Goal: Information Seeking & Learning: Find specific page/section

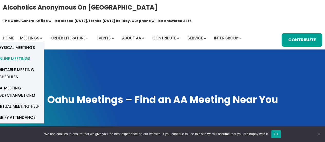
click at [33, 53] on link "Online Meetings" at bounding box center [18, 58] width 51 height 11
click at [32, 53] on link "Online Meetings" at bounding box center [18, 58] width 51 height 11
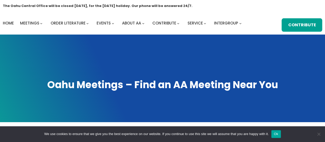
scroll to position [39, 0]
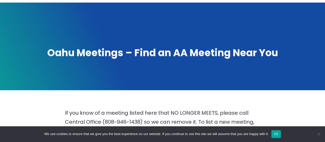
scroll to position [129, 0]
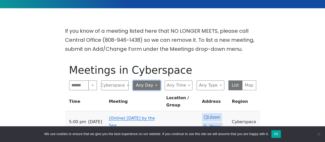
click at [145, 80] on button "Any Day" at bounding box center [147, 85] width 28 height 10
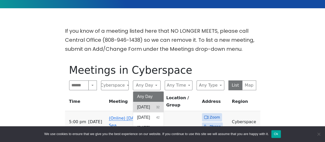
click at [161, 102] on button "[DATE] 32" at bounding box center [148, 107] width 31 height 10
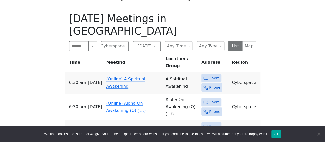
scroll to position [180, 0]
click at [95, 41] on button "Search" at bounding box center [93, 46] width 8 height 10
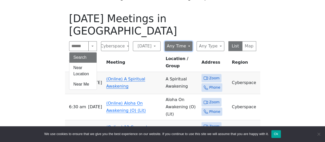
click at [174, 41] on button "Any Time" at bounding box center [179, 46] width 28 height 10
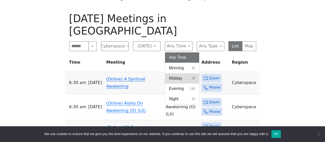
click at [175, 73] on button "Midday 29" at bounding box center [182, 78] width 34 height 10
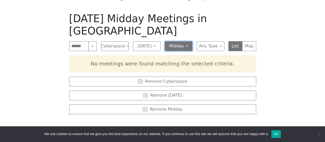
click at [185, 41] on button "Midday" at bounding box center [179, 46] width 28 height 10
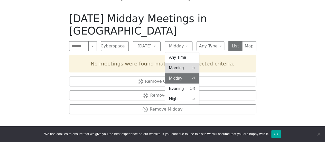
click at [181, 65] on span "Morning" at bounding box center [176, 68] width 15 height 6
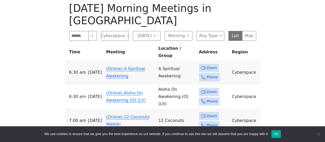
scroll to position [206, 0]
